Goal: Task Accomplishment & Management: Manage account settings

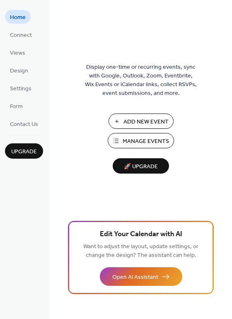
click at [160, 137] on span "Manage Events" at bounding box center [146, 141] width 46 height 9
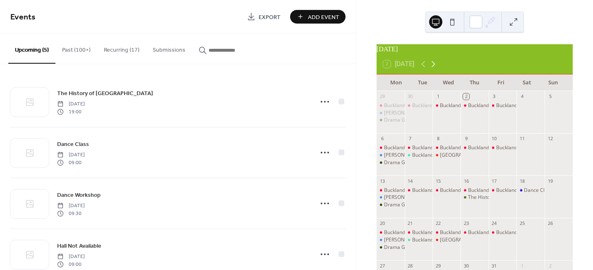
click at [438, 68] on icon at bounding box center [434, 64] width 10 height 10
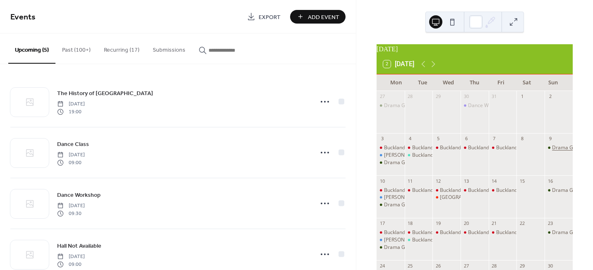
click at [552, 152] on div "Drama Group Rehearsal" at bounding box center [580, 148] width 56 height 7
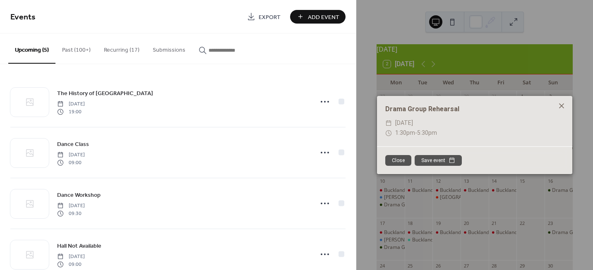
click at [563, 105] on icon at bounding box center [561, 106] width 5 height 5
